Goal: Use online tool/utility: Use online tool/utility

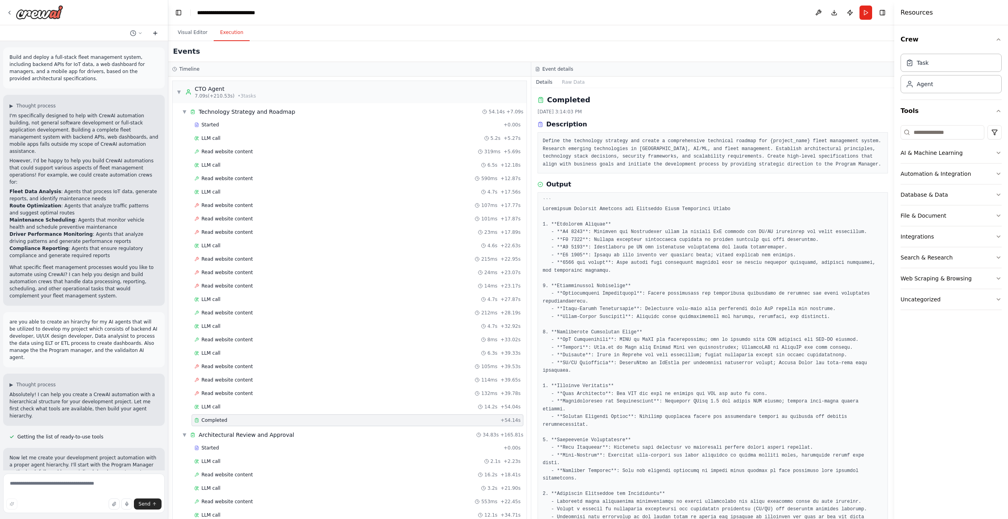
click at [156, 35] on icon at bounding box center [155, 33] width 6 height 6
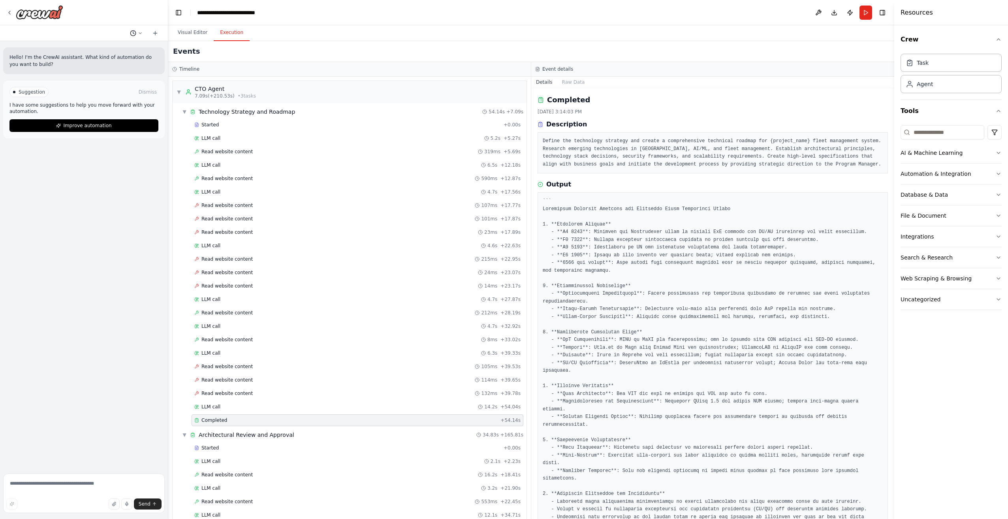
click at [143, 35] on button at bounding box center [136, 32] width 19 height 9
click at [110, 36] on div at bounding box center [84, 259] width 168 height 519
click at [29, 68] on div "Hello! I'm the CrewAI assistant. What kind of automation do you want to build?" at bounding box center [84, 60] width 162 height 27
click at [9, 13] on icon at bounding box center [9, 12] width 6 height 6
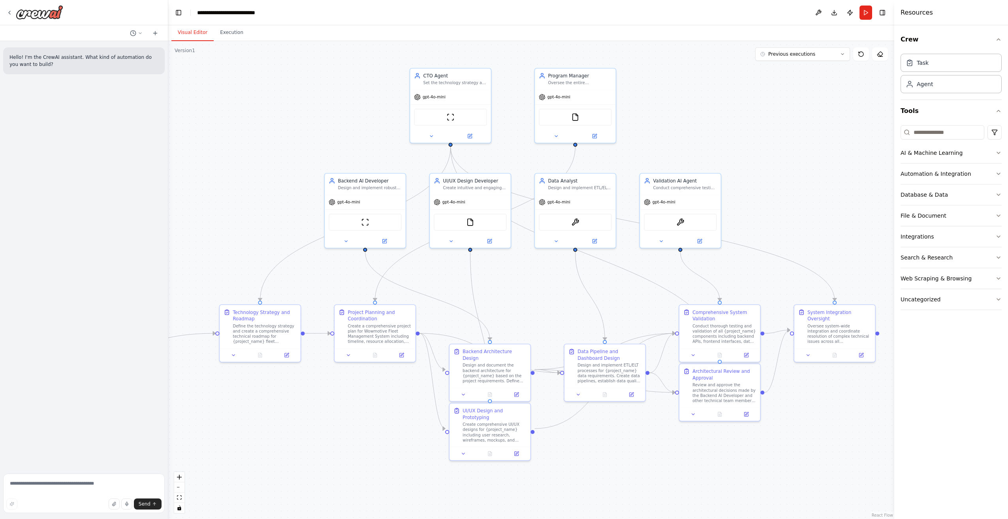
drag, startPoint x: 629, startPoint y: 200, endPoint x: 485, endPoint y: 282, distance: 165.8
click at [488, 284] on div ".deletable-edge-delete-btn { width: 20px; height: 20px; border: 0px solid #ffff…" at bounding box center [531, 280] width 726 height 478
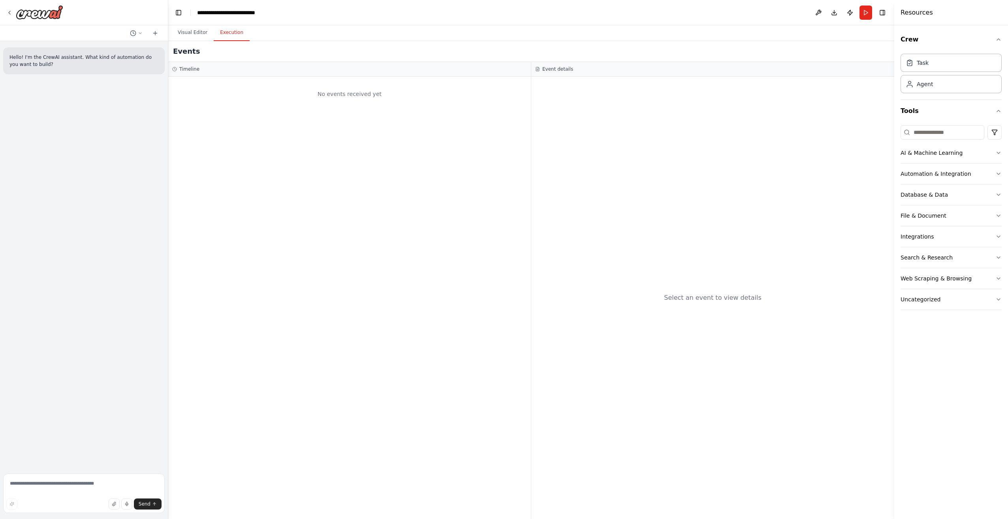
click at [236, 34] on button "Execution" at bounding box center [232, 32] width 36 height 17
